Goal: Task Accomplishment & Management: Manage account settings

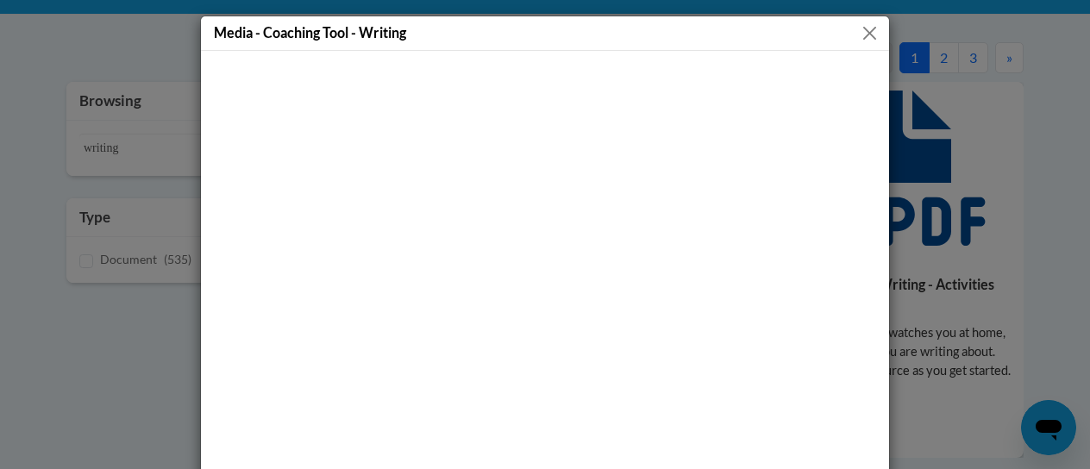
scroll to position [345, 0]
click at [859, 31] on button "Close" at bounding box center [870, 33] width 22 height 22
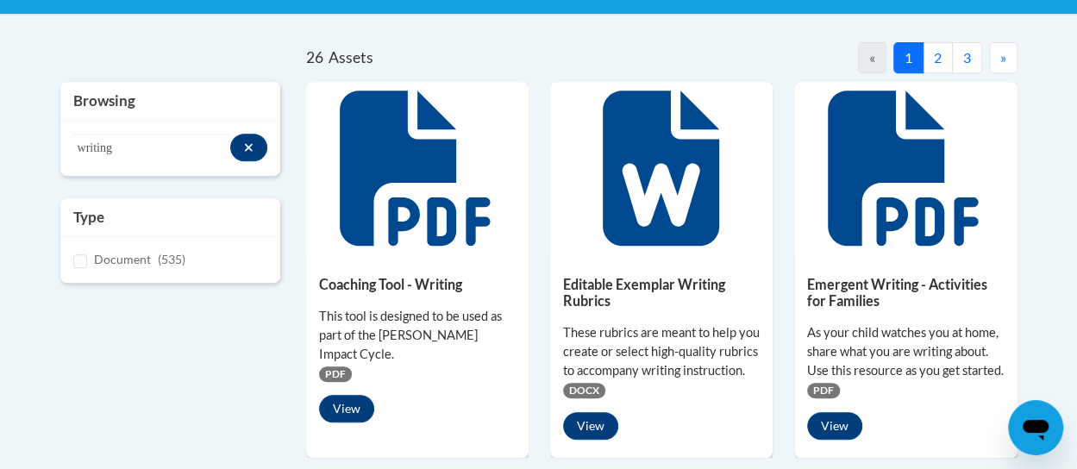
scroll to position [0, 0]
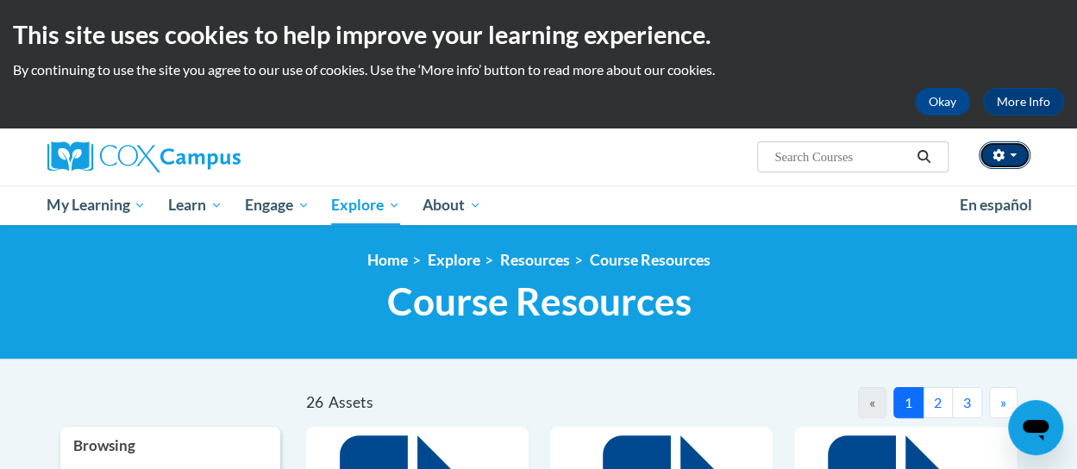
click at [993, 158] on icon "button" at bounding box center [997, 155] width 11 height 12
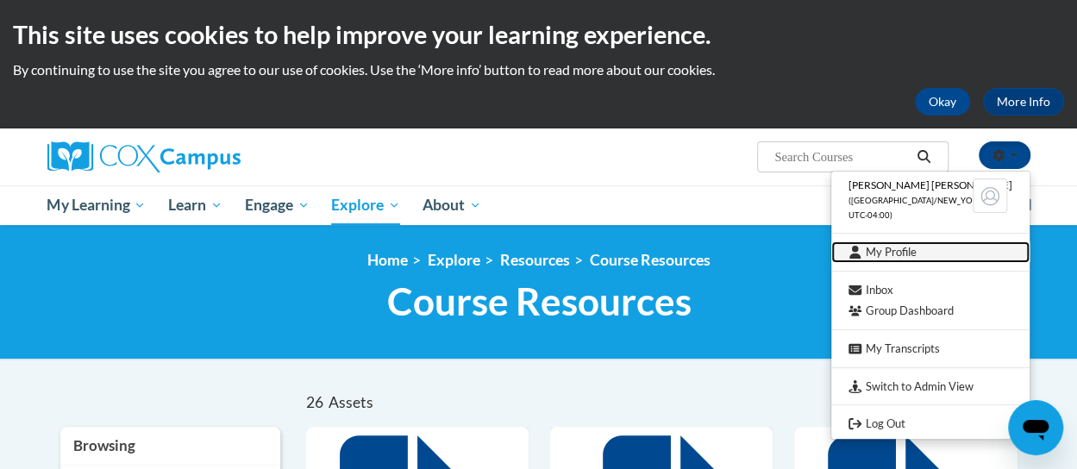
click at [913, 252] on link "My Profile" at bounding box center [930, 252] width 198 height 22
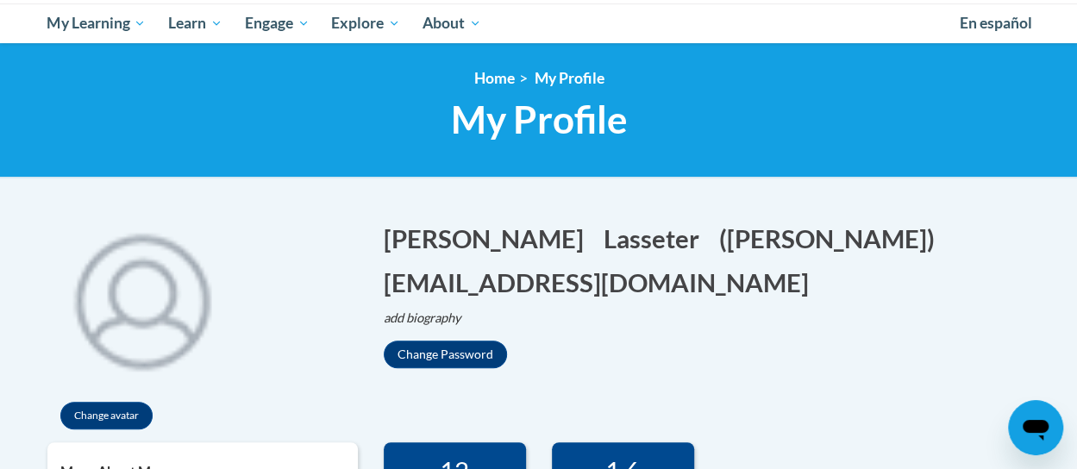
scroll to position [183, 0]
